Goal: Task Accomplishment & Management: Manage account settings

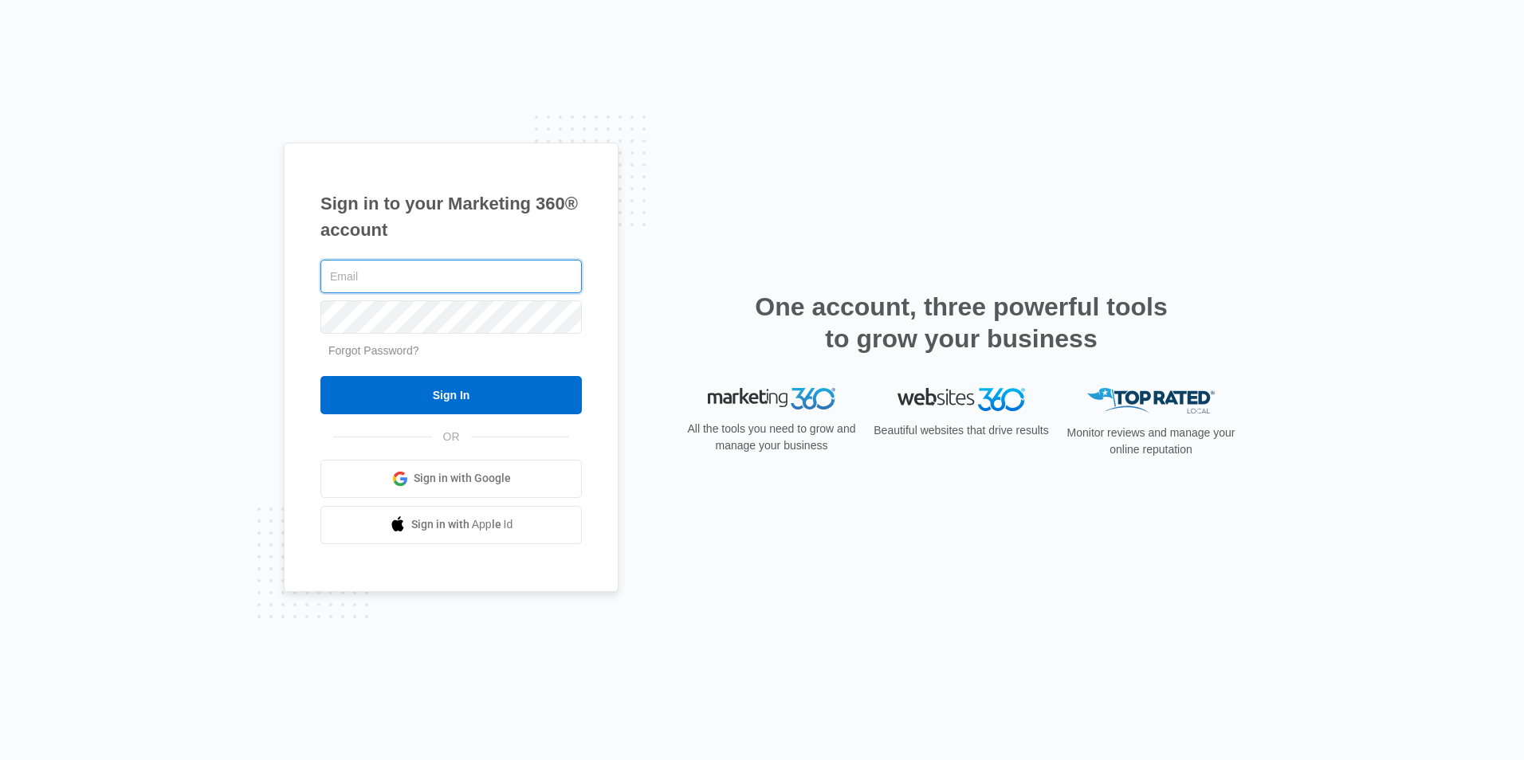
type input "[EMAIL_ADDRESS][DOMAIN_NAME]"
click at [745, 253] on div "Sign in to your Marketing 360® account [EMAIL_ADDRESS][DOMAIN_NAME] Forgot Pass…" at bounding box center [762, 380] width 956 height 475
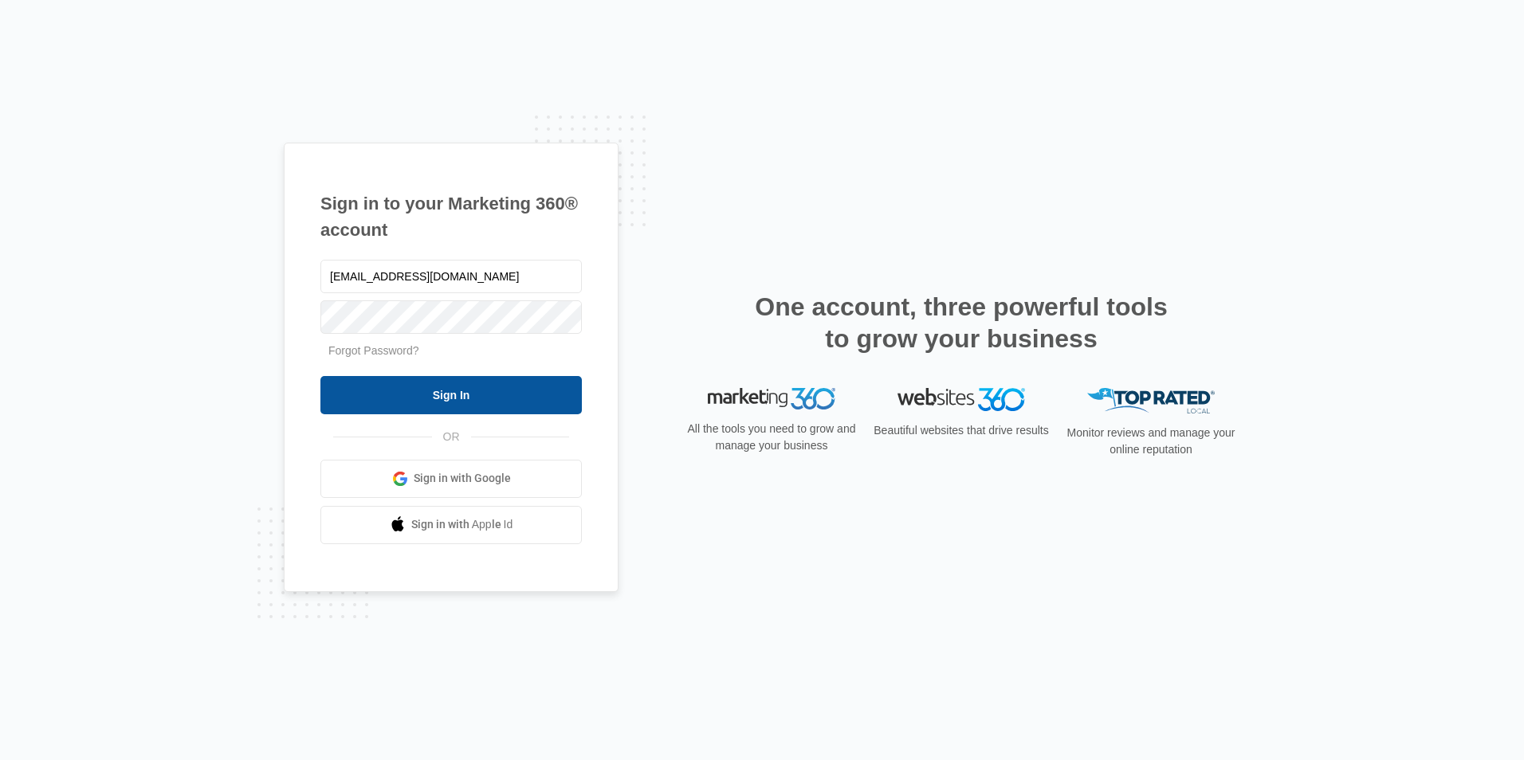
click at [509, 396] on input "Sign In" at bounding box center [450, 395] width 261 height 38
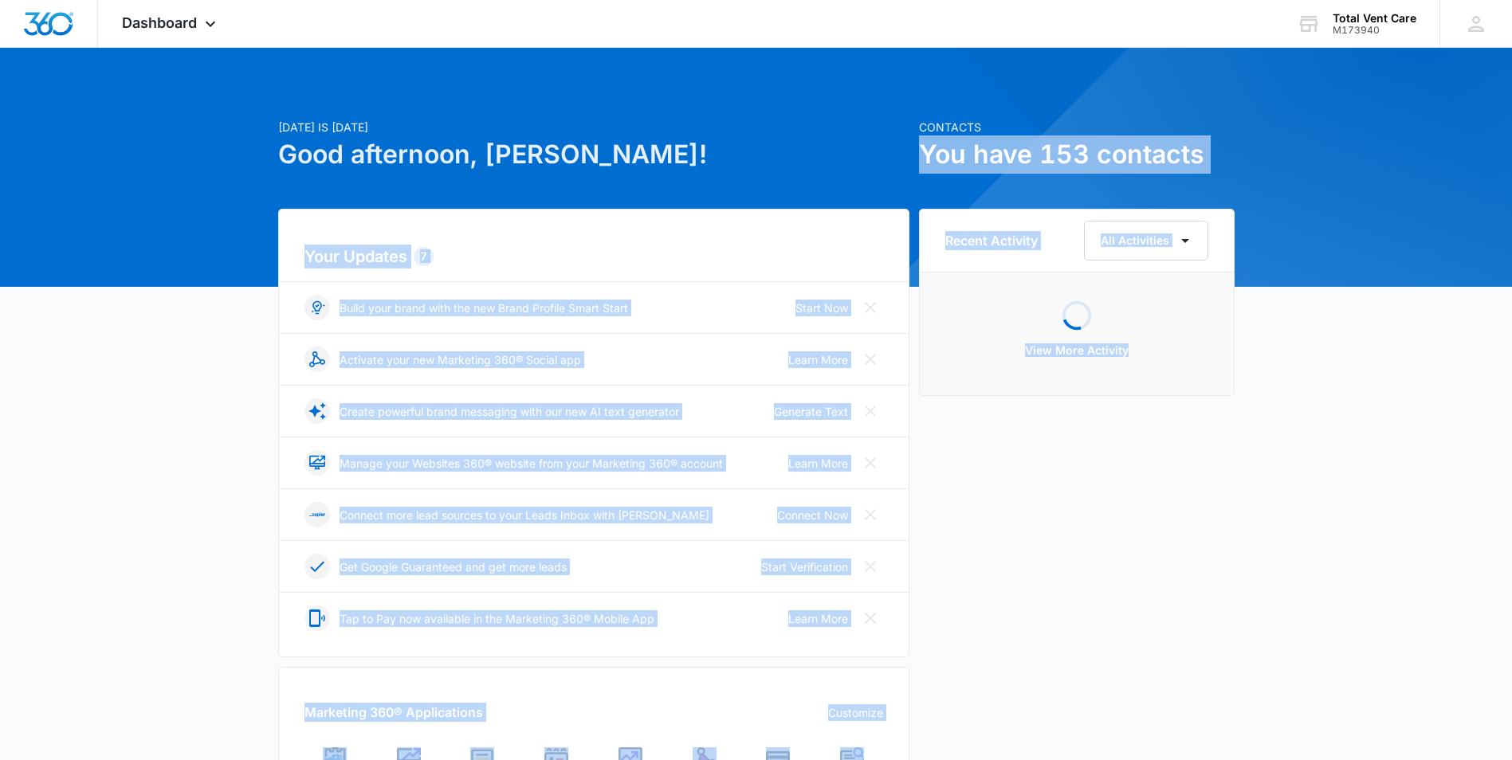
drag, startPoint x: 1512, startPoint y: 107, endPoint x: 1523, endPoint y: 379, distance: 272.8
click at [1512, 390] on html "Dashboard Apps Reputation Websites Forms CRM Email Social Payments POS Content …" at bounding box center [756, 380] width 1512 height 760
drag, startPoint x: 1523, startPoint y: 379, endPoint x: 1493, endPoint y: 157, distance: 224.3
click at [1461, 156] on div "Today is Tuesday, October 14th Good afternoon, Ernesto! Contacts You have 153 c…" at bounding box center [756, 742] width 1512 height 1349
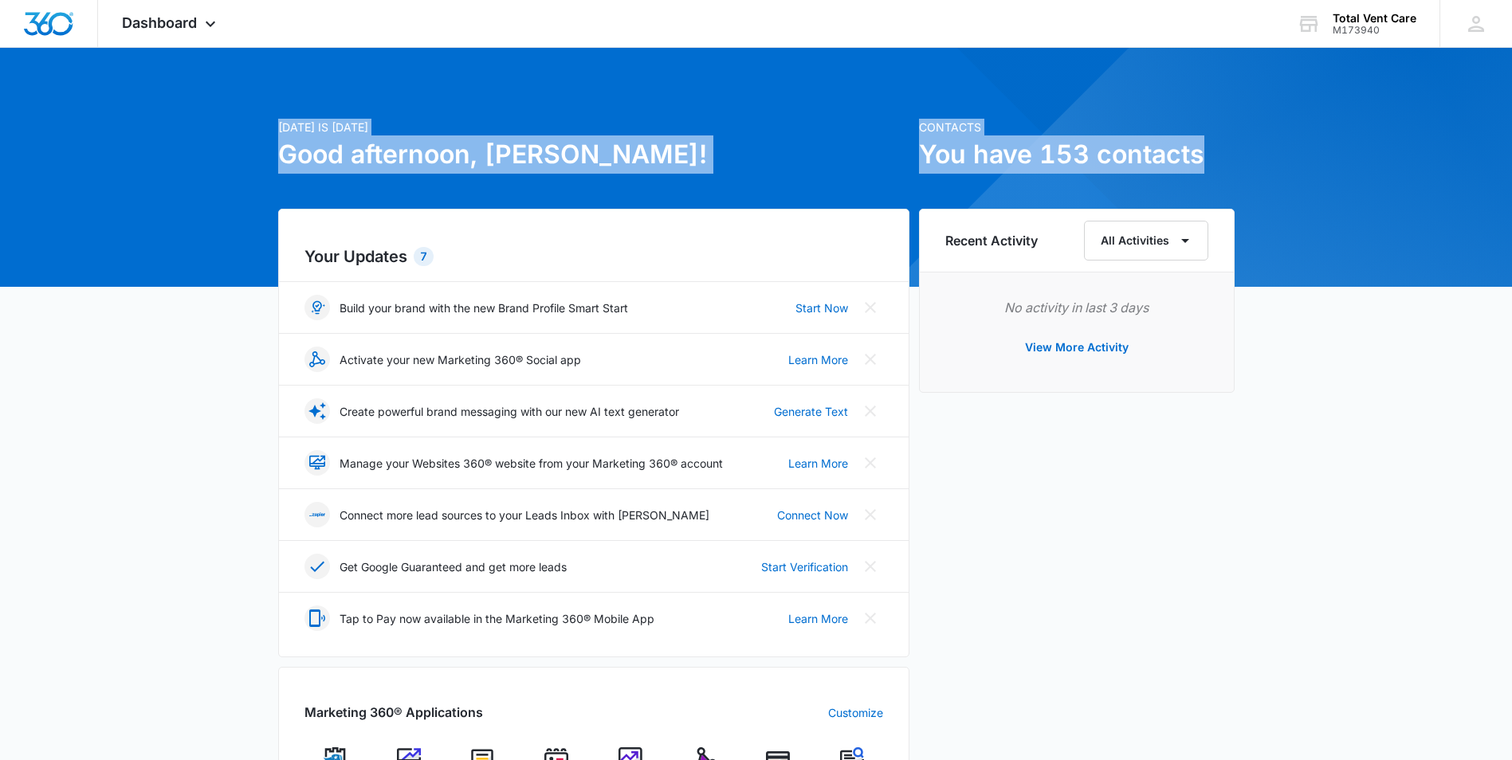
drag, startPoint x: 1511, startPoint y: 138, endPoint x: 1519, endPoint y: 277, distance: 138.9
click at [1512, 277] on html "Dashboard Apps Reputation Websites Forms CRM Email Social Payments POS Content …" at bounding box center [756, 380] width 1512 height 760
drag, startPoint x: 1519, startPoint y: 277, endPoint x: 1415, endPoint y: 84, distance: 218.9
click at [1411, 78] on div "Today is Tuesday, October 14th Good afternoon, Ernesto! Contacts You have 153 c…" at bounding box center [756, 742] width 1512 height 1349
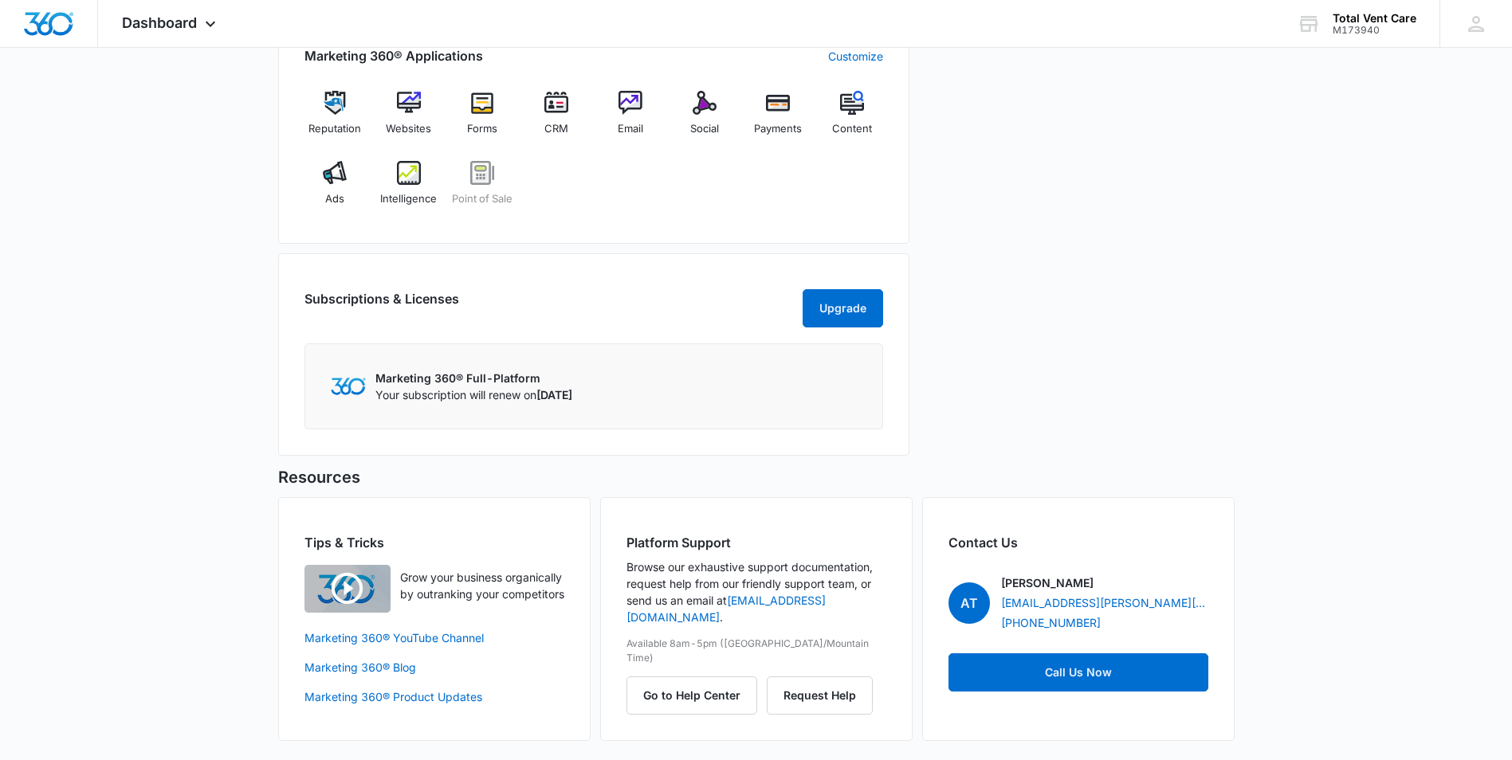
scroll to position [671, 0]
click at [409, 99] on img at bounding box center [409, 103] width 24 height 24
